Goal: Task Accomplishment & Management: Manage account settings

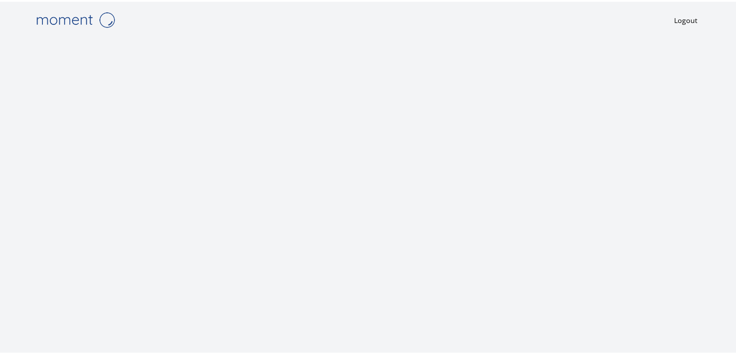
scroll to position [14, 0]
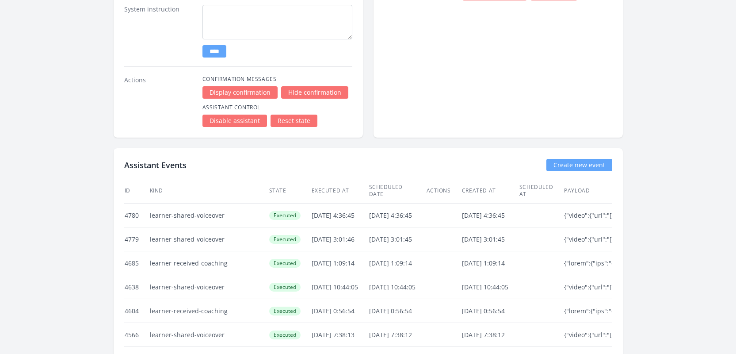
scroll to position [1524, 0]
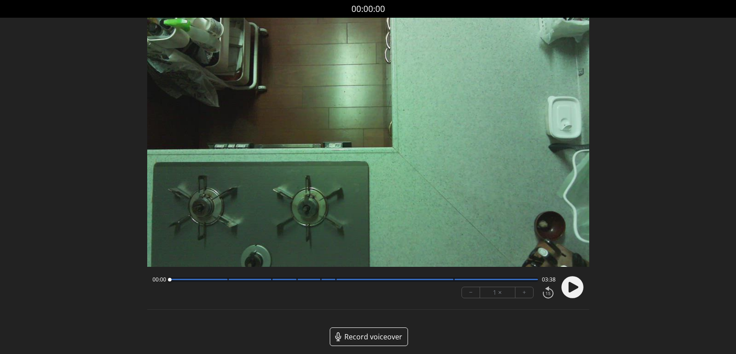
click at [571, 294] on circle at bounding box center [572, 287] width 22 height 22
click at [571, 287] on icon at bounding box center [570, 286] width 2 height 9
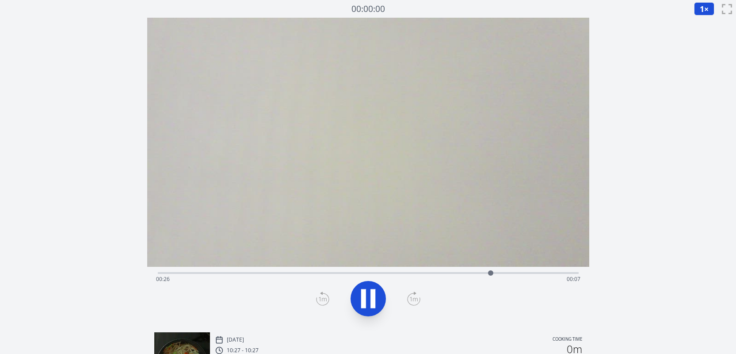
click at [370, 296] on icon at bounding box center [368, 298] width 25 height 25
click at [373, 292] on icon at bounding box center [372, 298] width 5 height 19
click at [365, 302] on icon at bounding box center [363, 298] width 5 height 19
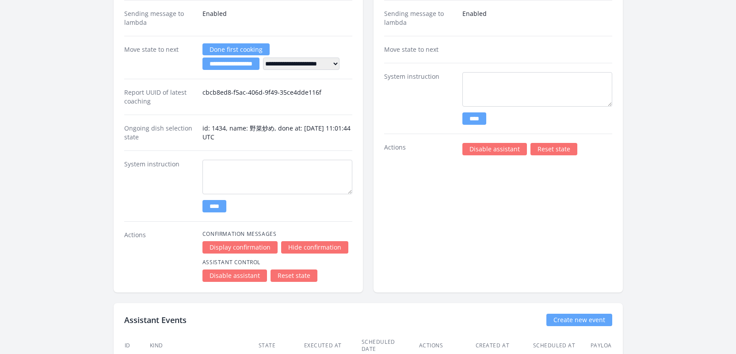
scroll to position [1316, 0]
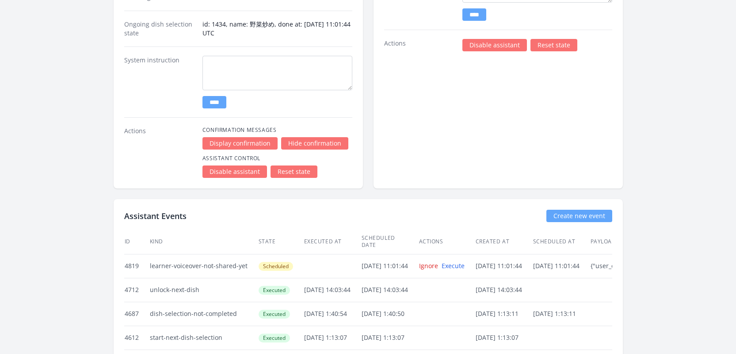
click at [500, 46] on link "Disable assistant" at bounding box center [494, 45] width 65 height 12
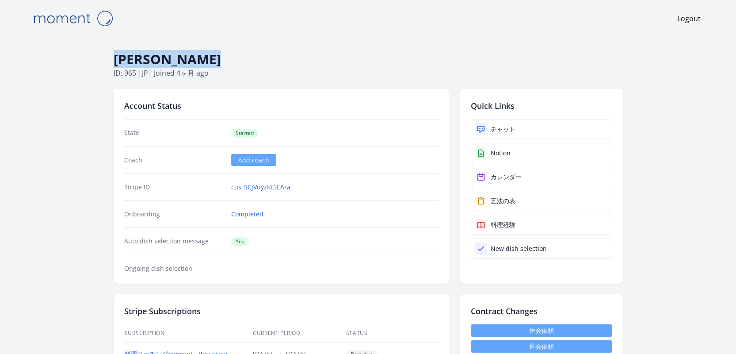
drag, startPoint x: 187, startPoint y: 55, endPoint x: 111, endPoint y: 54, distance: 76.9
copy h1 "Yuki Koyanagi"
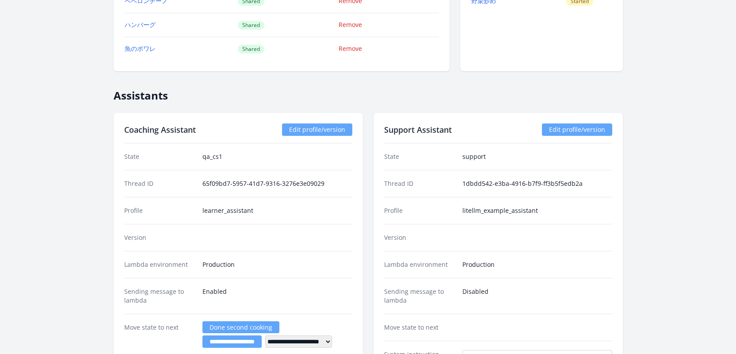
scroll to position [1317, 0]
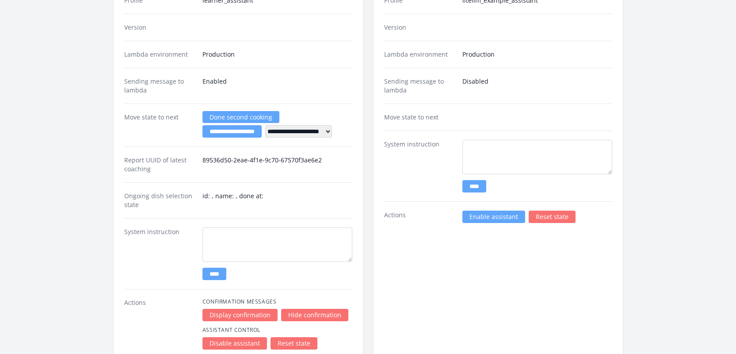
click at [476, 219] on link "Enable assistant" at bounding box center [493, 216] width 63 height 12
